Goal: Task Accomplishment & Management: Use online tool/utility

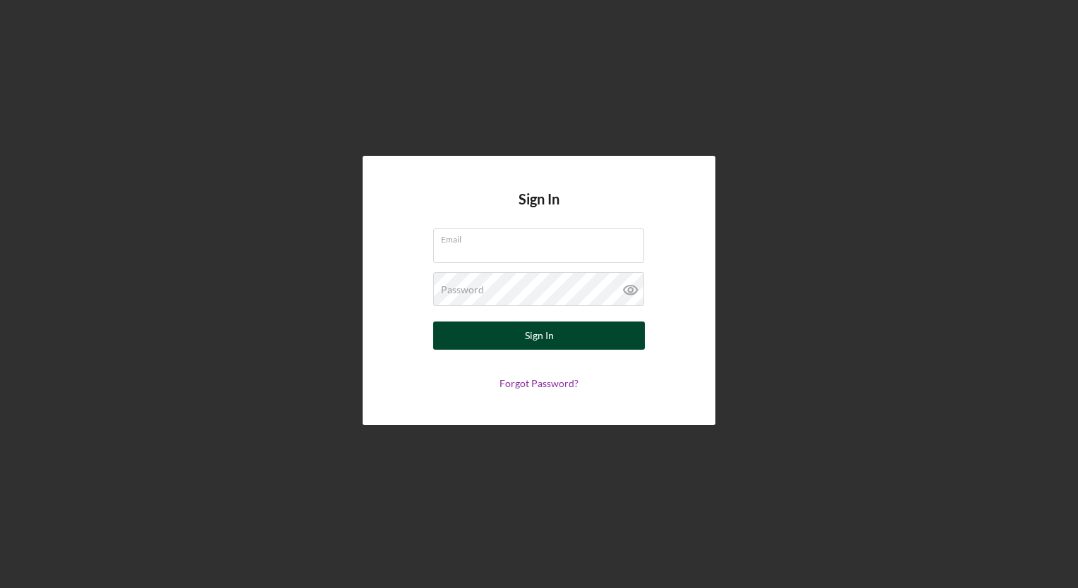
type input "[EMAIL_ADDRESS][PERSON_NAME][DOMAIN_NAME]"
click at [494, 334] on button "Sign In" at bounding box center [539, 336] width 212 height 28
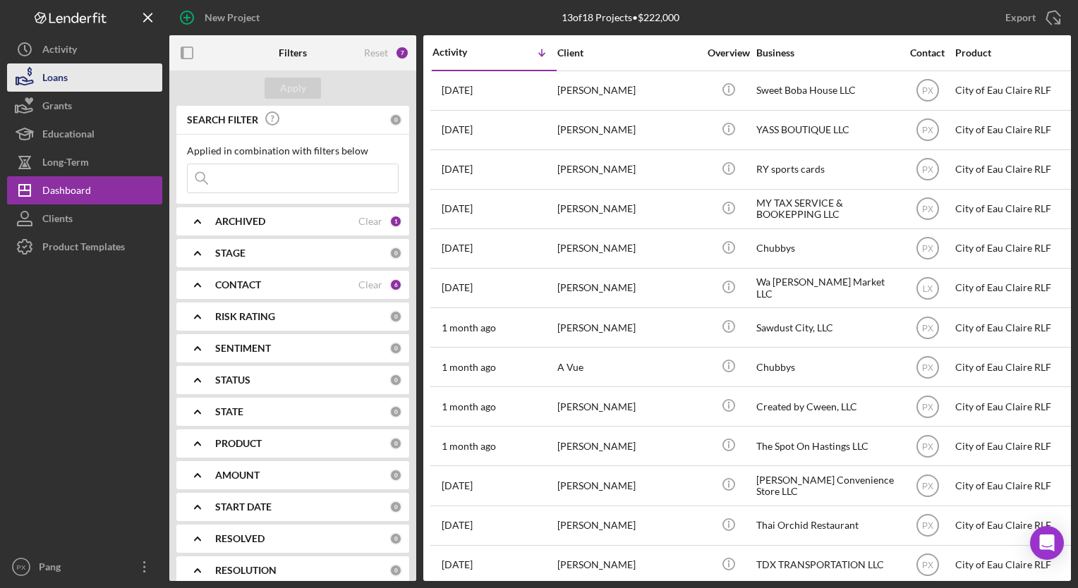
click at [63, 75] on div "Loans" at bounding box center [54, 79] width 25 height 32
